Goal: Navigation & Orientation: Find specific page/section

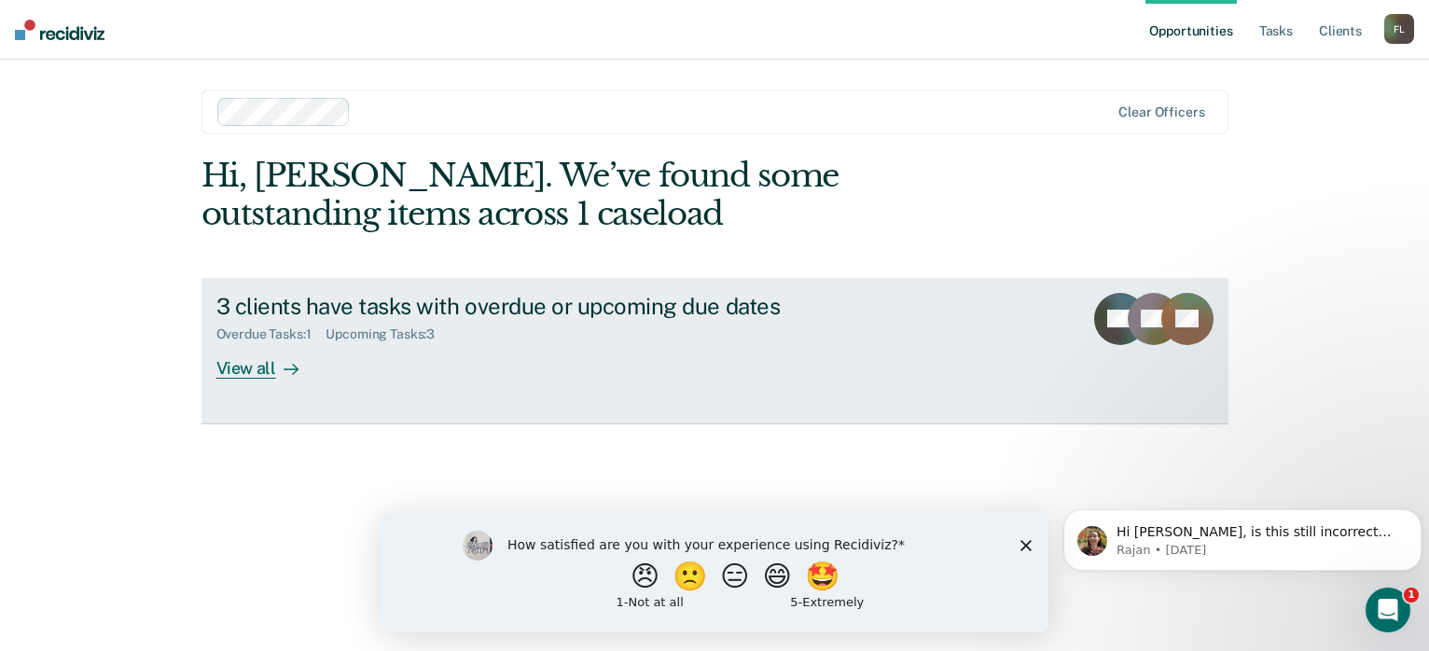
click at [242, 366] on div "View all" at bounding box center [268, 360] width 104 height 36
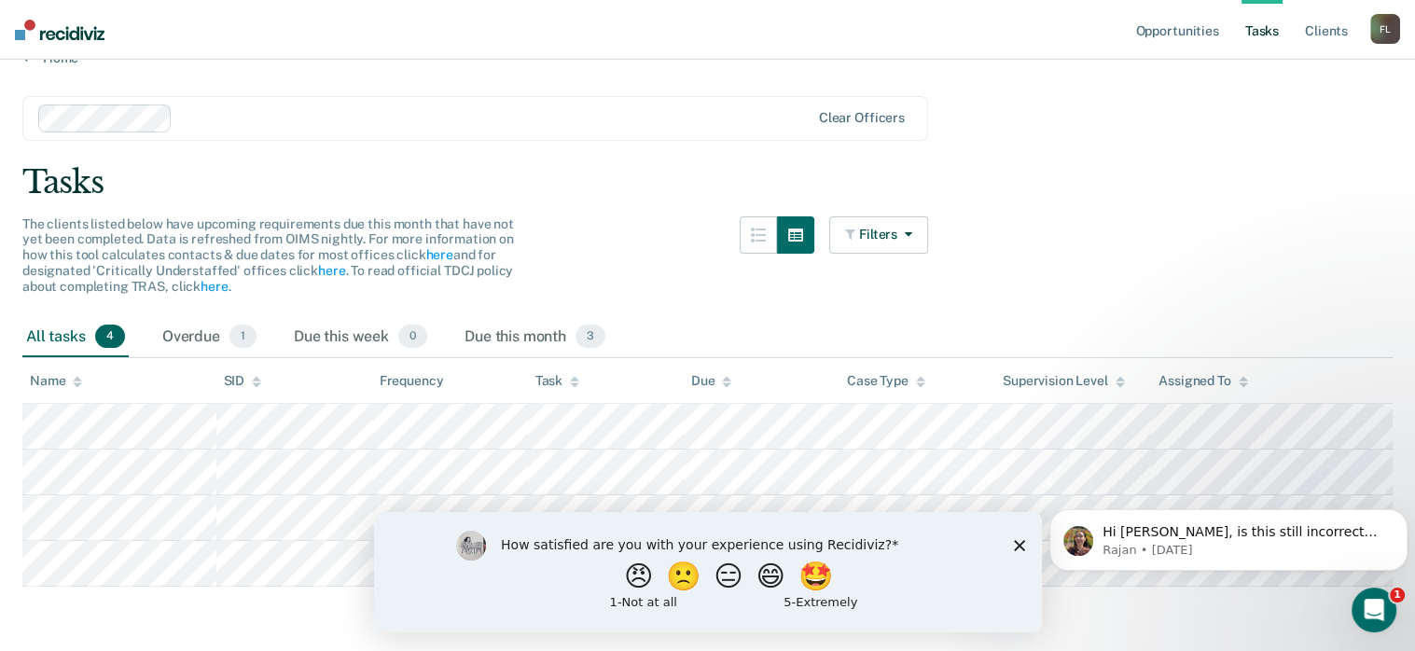
scroll to position [51, 0]
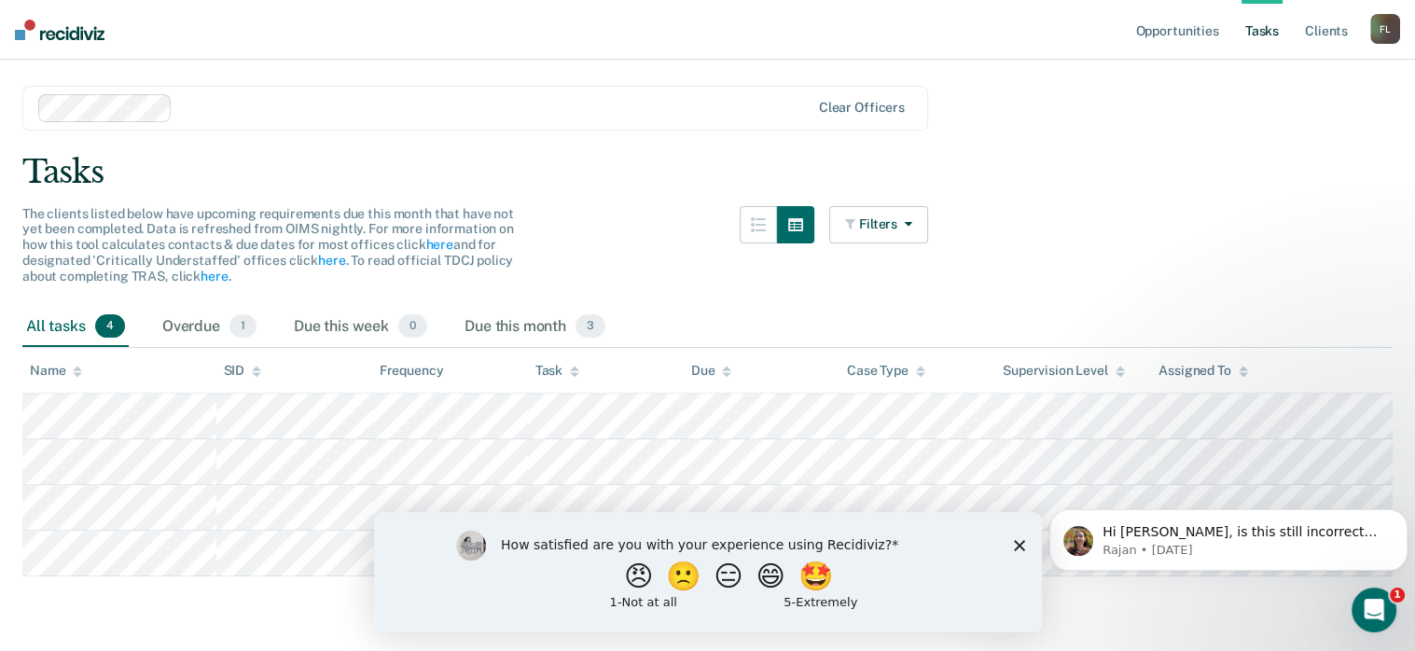
click at [1021, 543] on icon "Close survey" at bounding box center [1018, 544] width 11 height 11
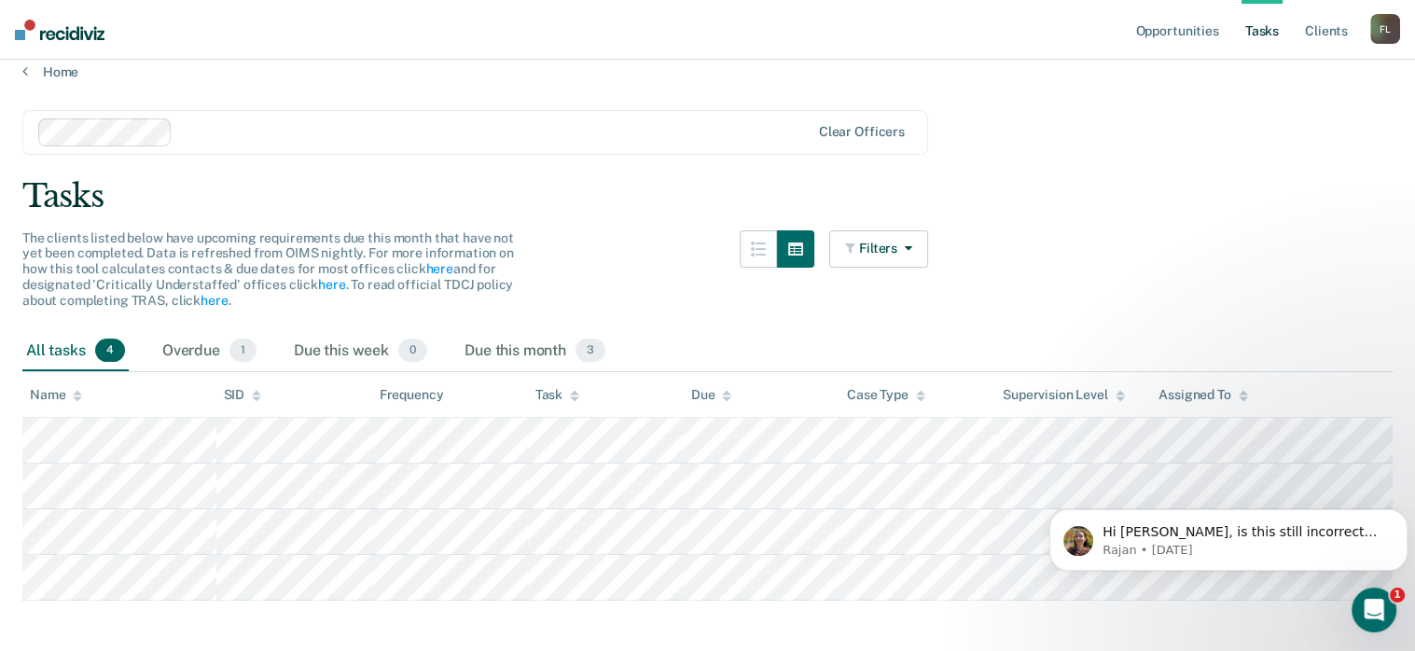
scroll to position [0, 0]
